Goal: Information Seeking & Learning: Learn about a topic

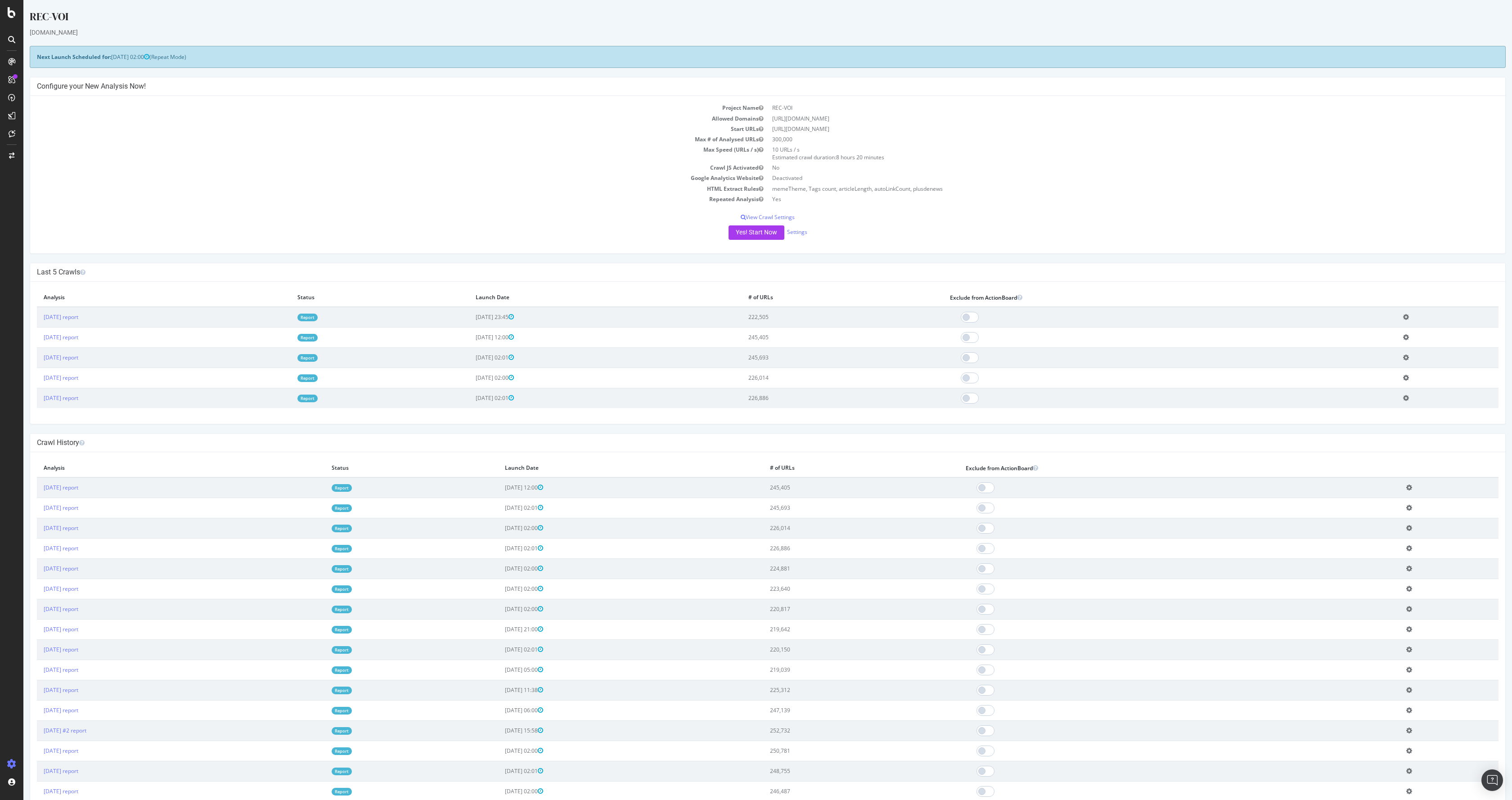
click at [318, 316] on link "Report" at bounding box center [307, 317] width 20 height 8
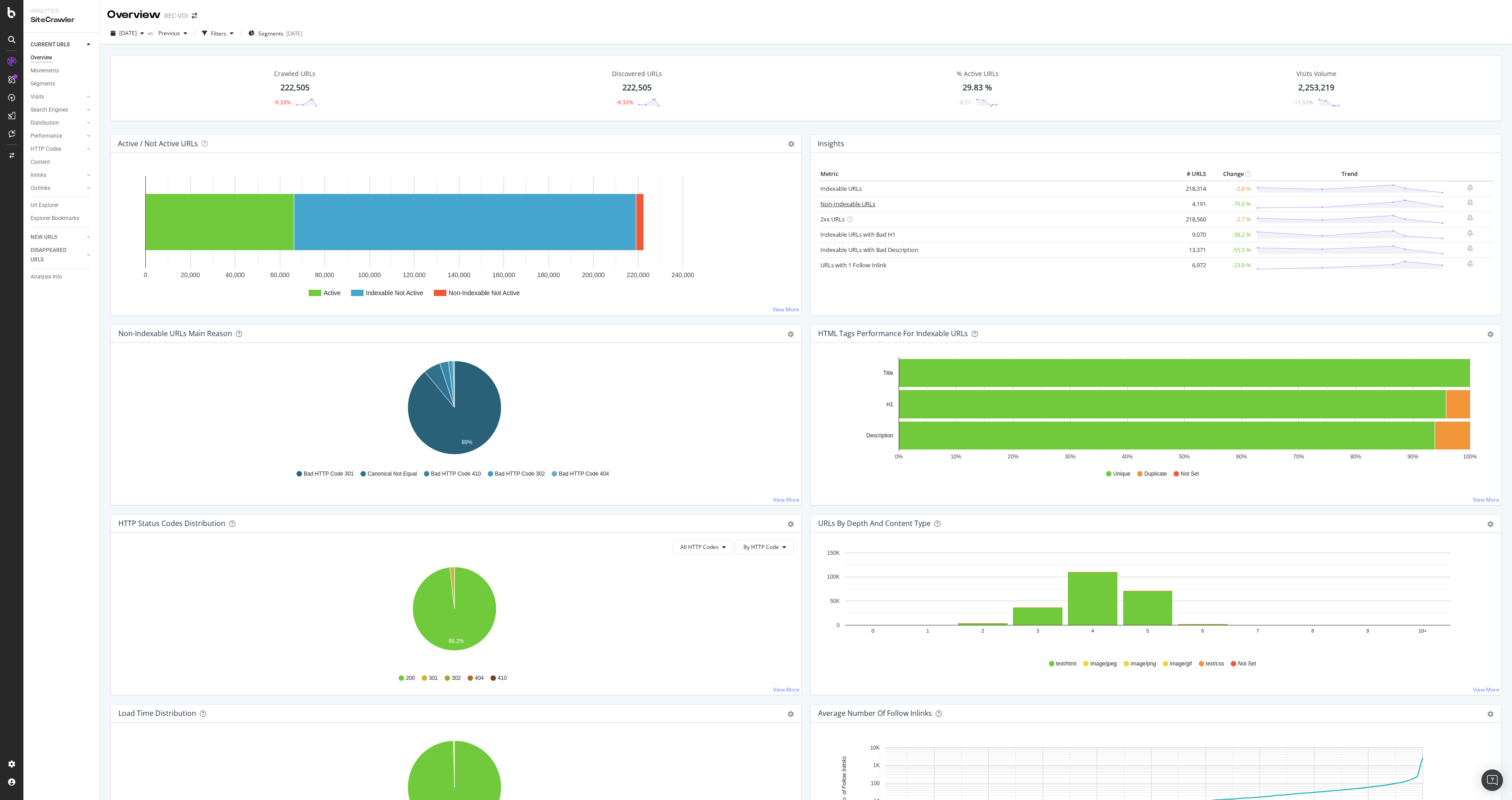
click at [845, 207] on link "Non-Indexable URLs" at bounding box center [848, 203] width 55 height 8
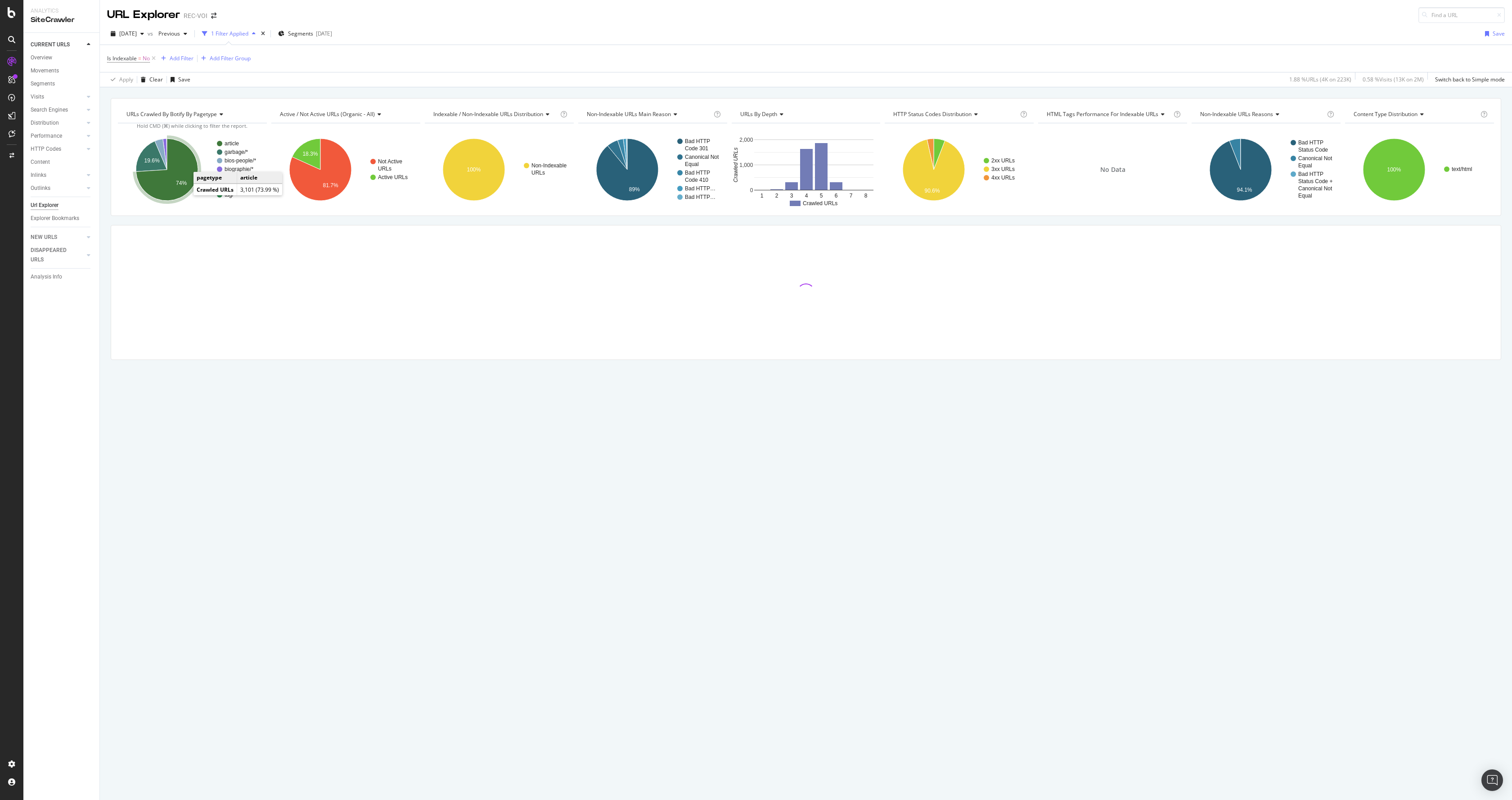
click at [177, 188] on icon "A chart." at bounding box center [167, 169] width 62 height 62
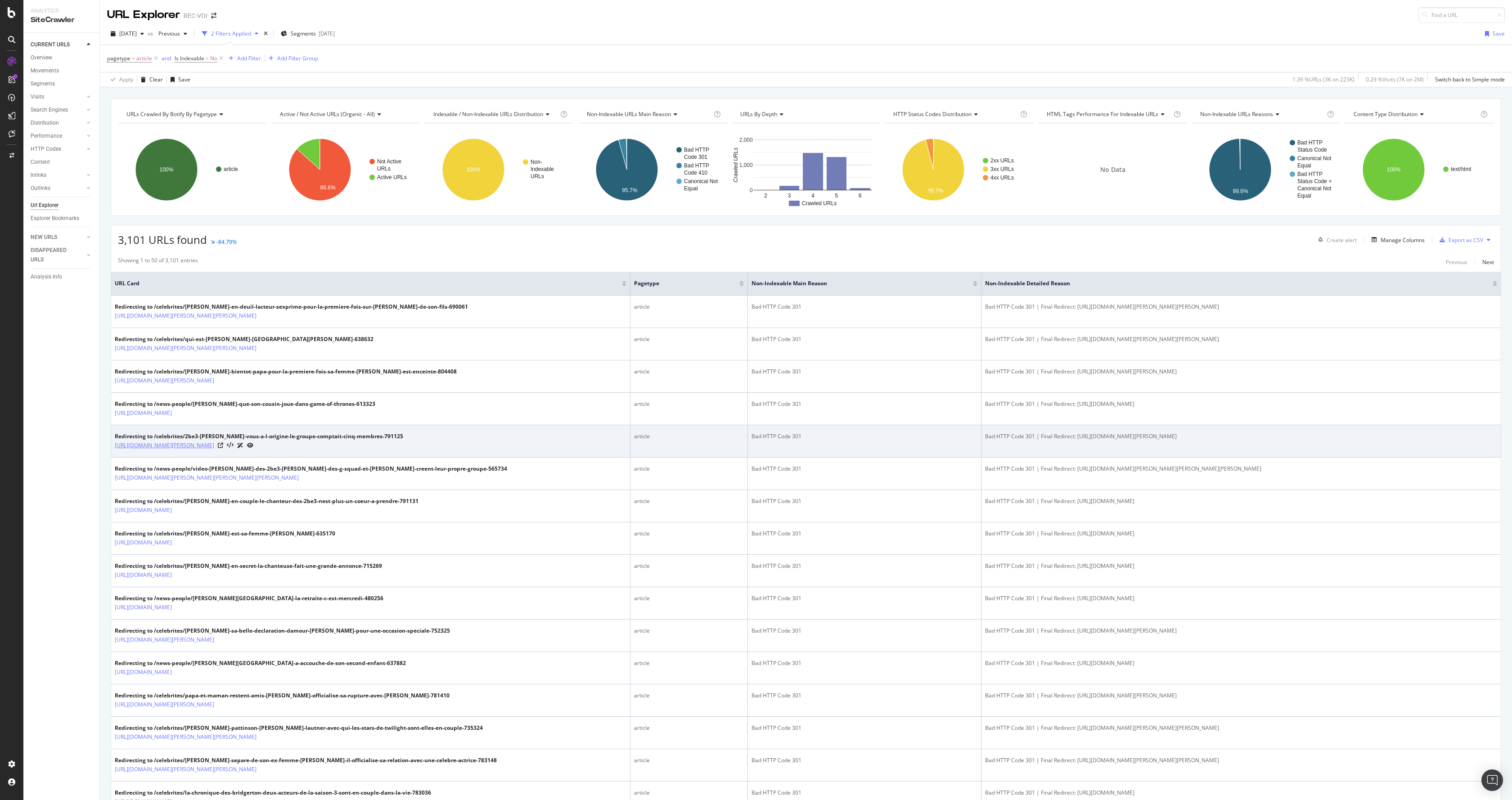
click at [214, 447] on link "[URL][DOMAIN_NAME]" at bounding box center [165, 446] width 100 height 9
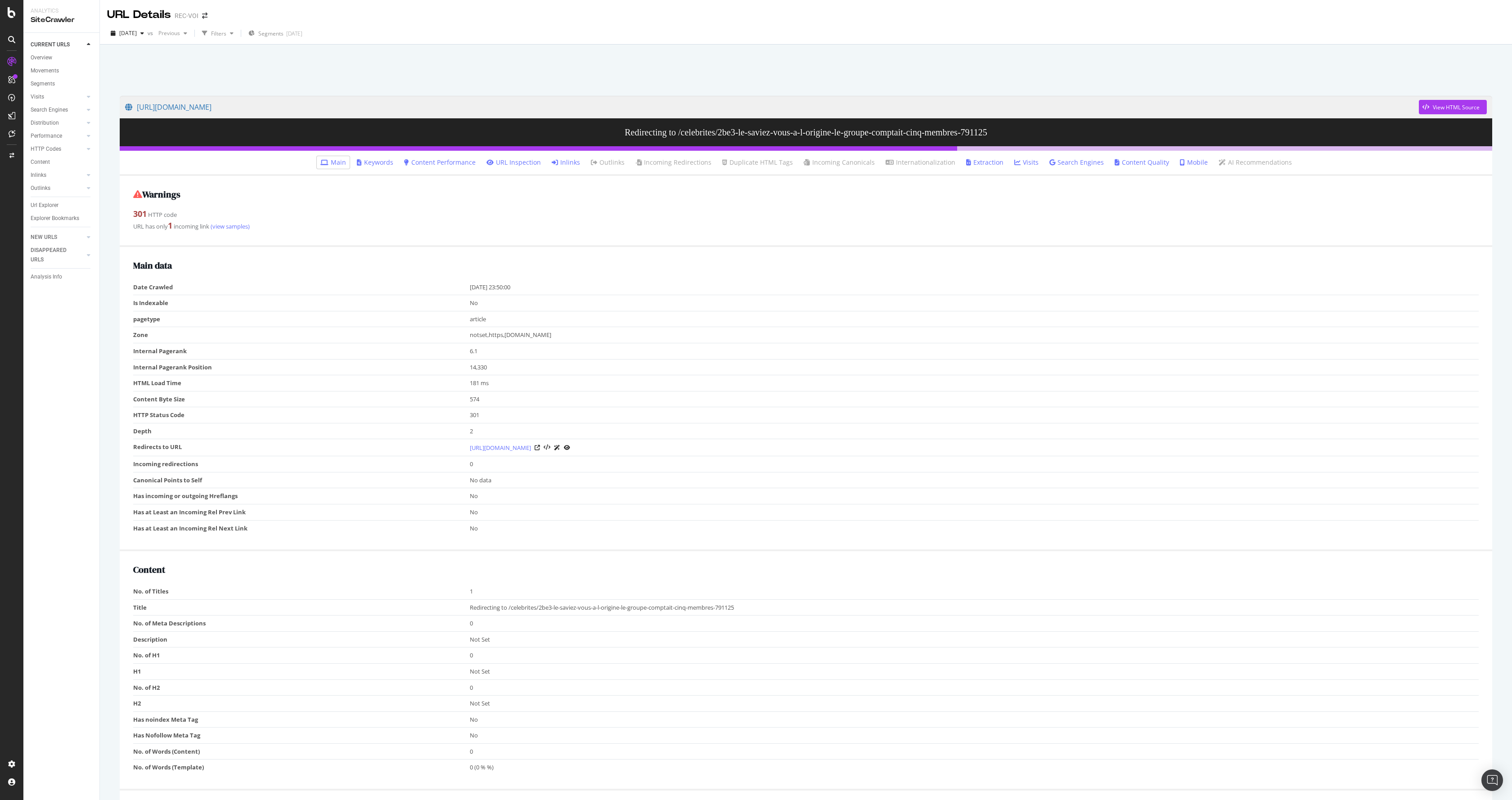
click at [602, 230] on div "URL has only 1 incoming link (view samples)" at bounding box center [806, 226] width 1346 height 12
click at [558, 164] on icon at bounding box center [554, 162] width 6 height 6
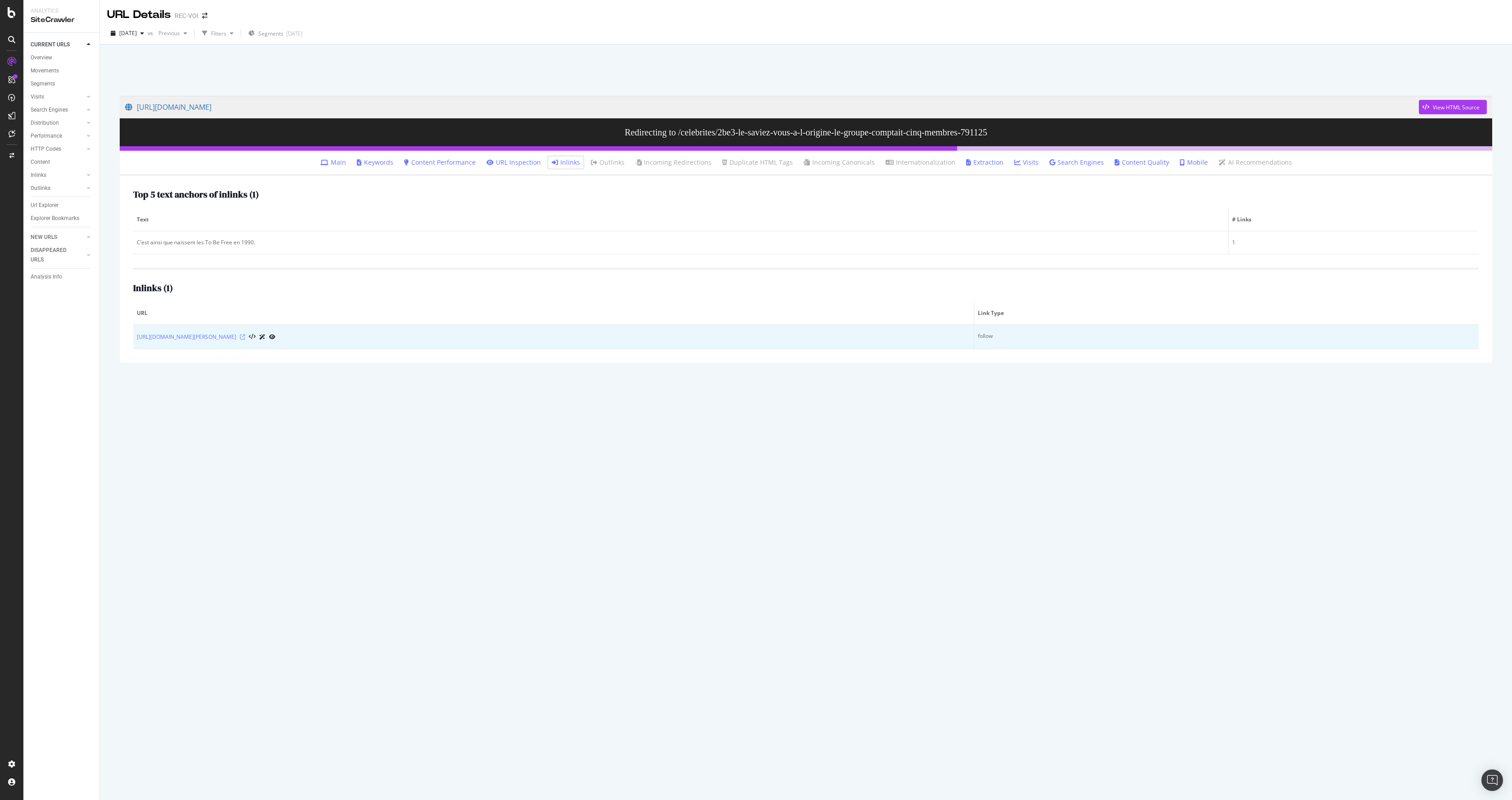
click at [245, 337] on icon at bounding box center [243, 338] width 6 height 6
